Goal: Navigation & Orientation: Find specific page/section

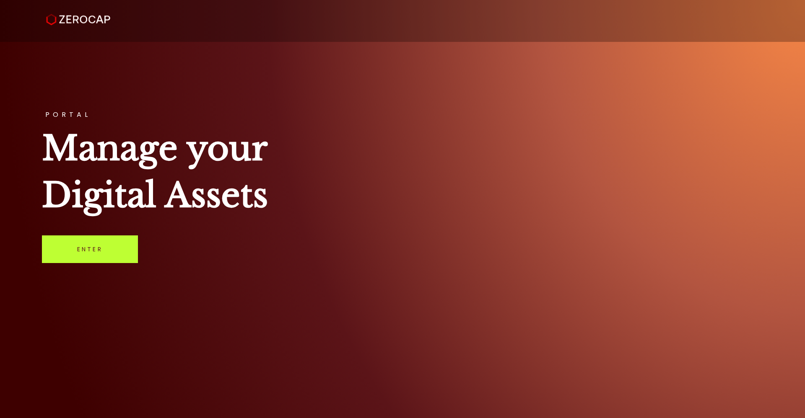
click at [83, 249] on link "Enter" at bounding box center [90, 250] width 96 height 28
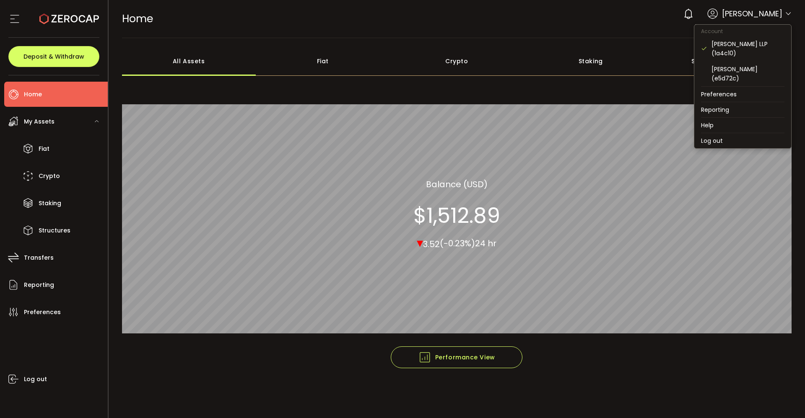
click at [787, 15] on icon at bounding box center [788, 13] width 7 height 7
click at [751, 69] on div "[PERSON_NAME] (e5d72c)" at bounding box center [748, 74] width 73 height 18
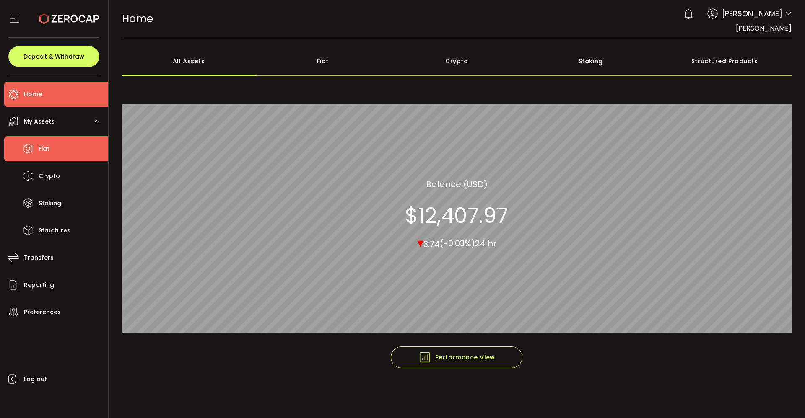
click at [44, 147] on span "Fiat" at bounding box center [44, 149] width 11 height 12
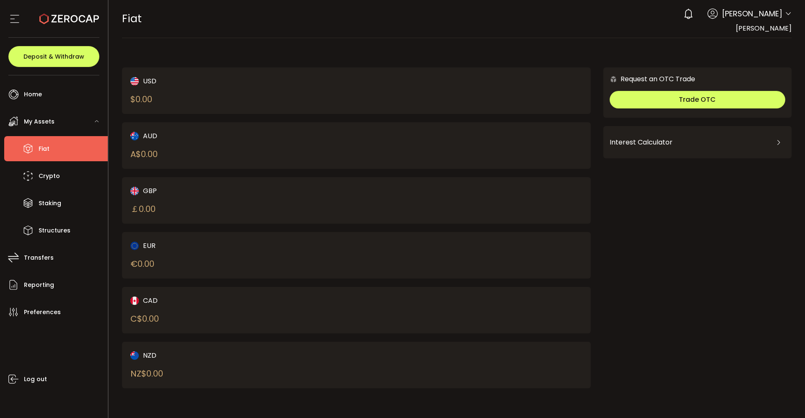
click at [42, 119] on span "My Assets" at bounding box center [39, 122] width 31 height 12
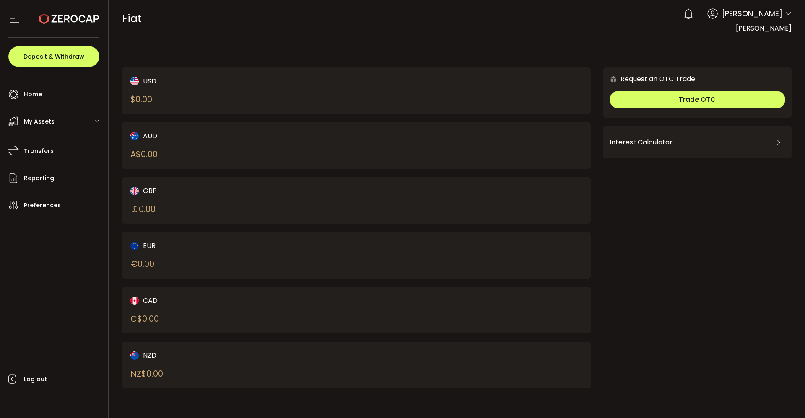
click at [42, 119] on span "My Assets" at bounding box center [39, 122] width 31 height 12
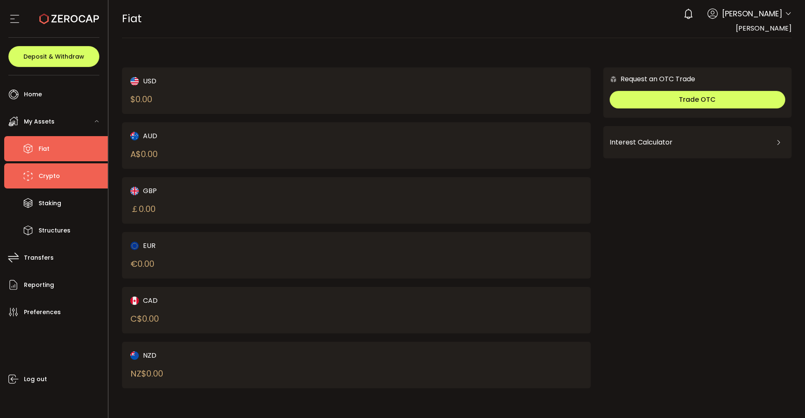
click at [46, 171] on span "Crypto" at bounding box center [49, 176] width 21 height 12
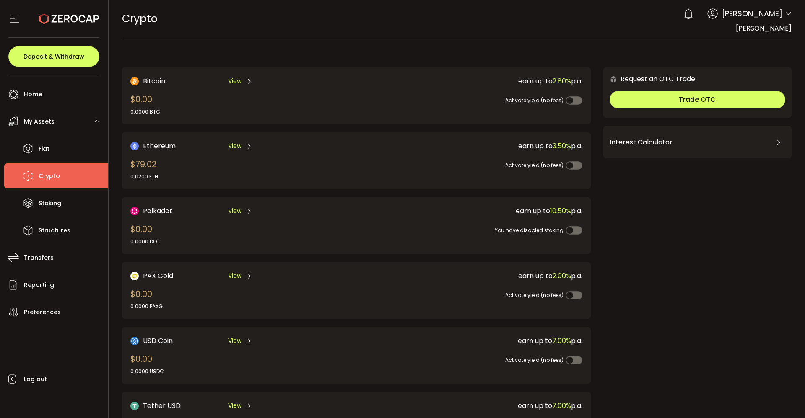
click at [636, 207] on div "Request an OTC Trade Trade OTC Buy Sell Crypto *** BTC ETH USDT USDC PAXG DOT F…" at bounding box center [697, 275] width 188 height 414
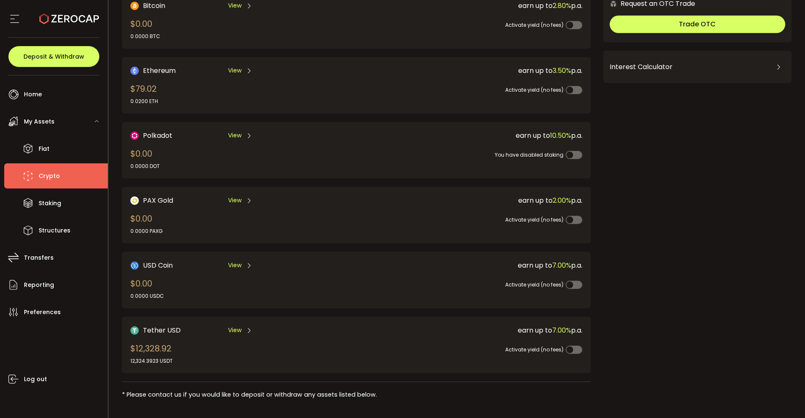
scroll to position [80, 0]
